Goal: Task Accomplishment & Management: Complete application form

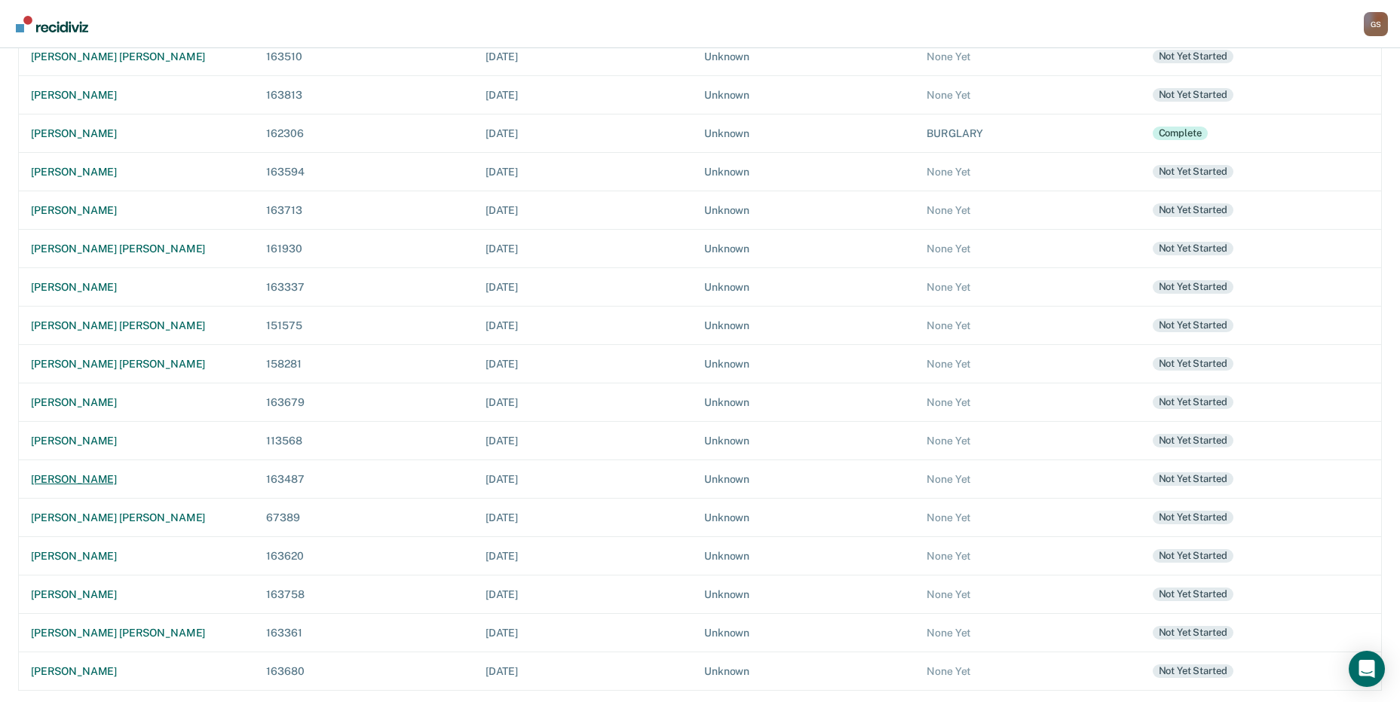
scroll to position [247, 0]
click at [68, 485] on div "[PERSON_NAME]" at bounding box center [136, 479] width 211 height 13
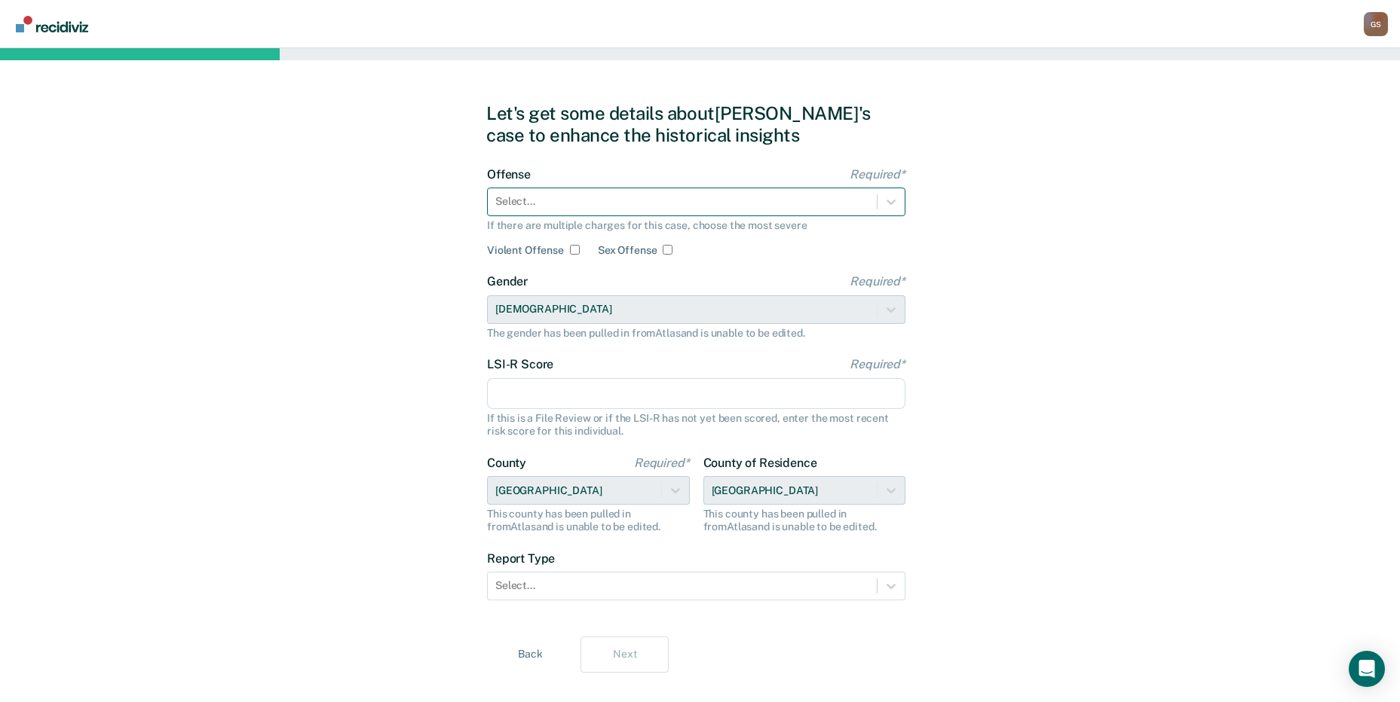
click at [629, 213] on div "Select..." at bounding box center [682, 202] width 389 height 22
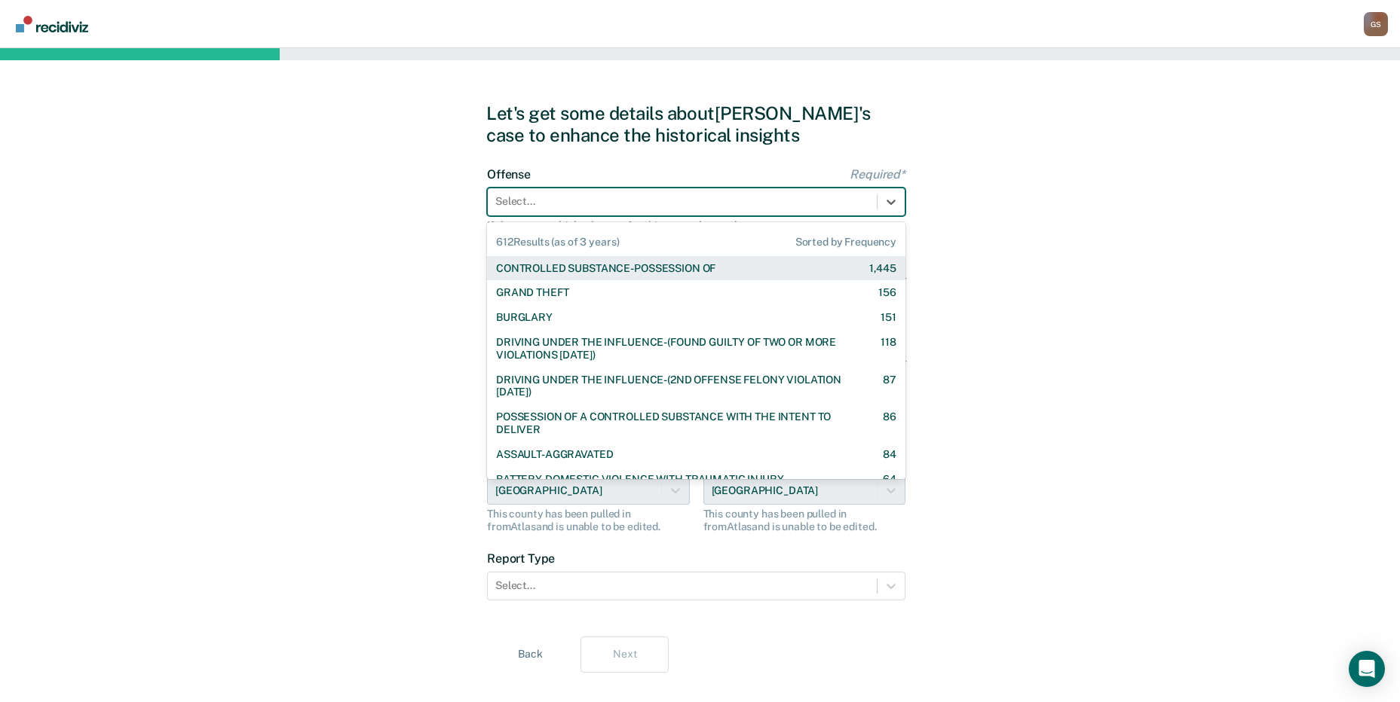
click at [623, 210] on div "Select..." at bounding box center [682, 202] width 389 height 22
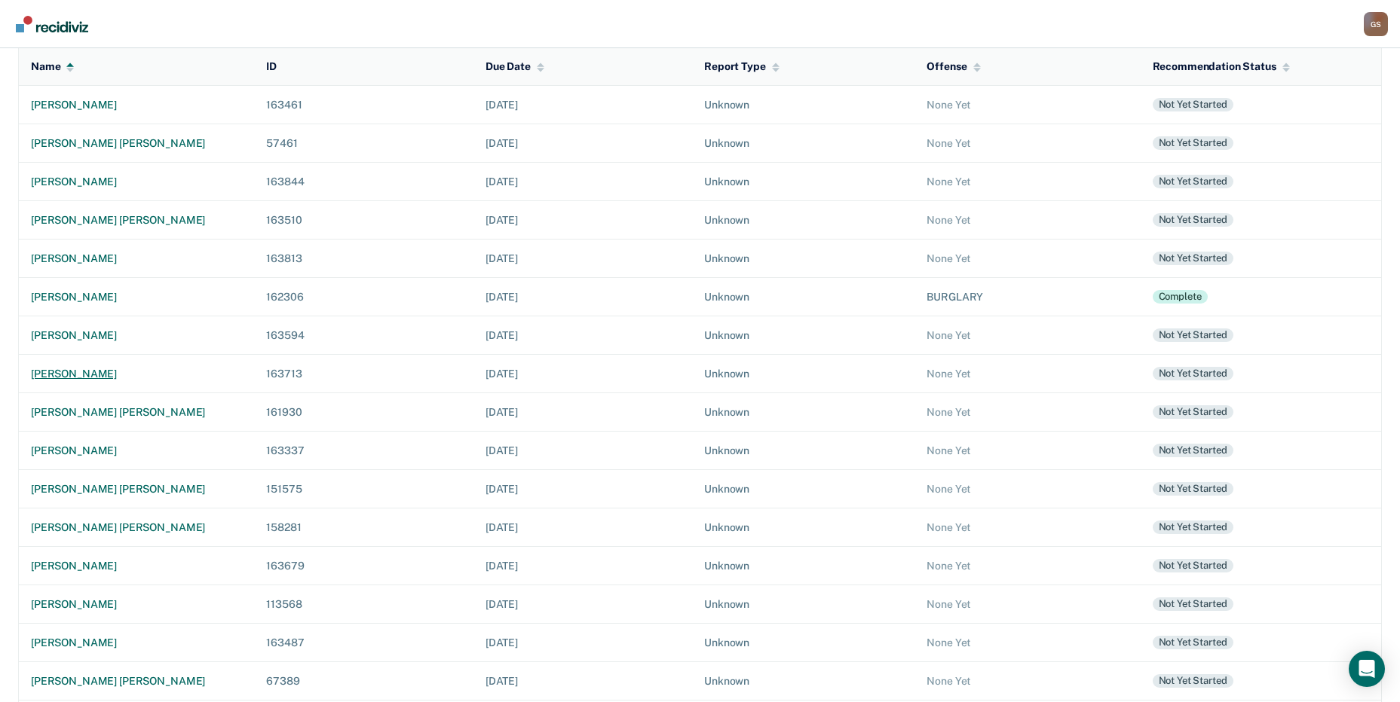
scroll to position [226, 0]
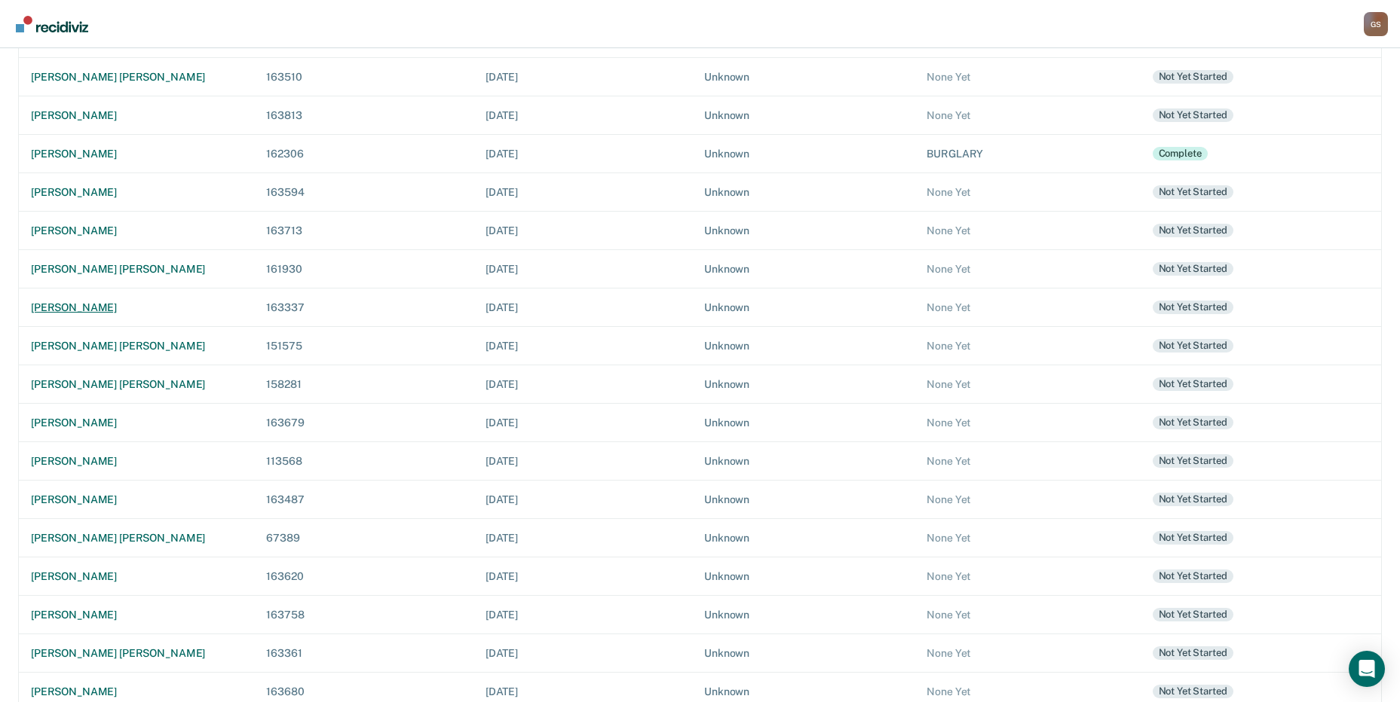
click at [107, 307] on div "[PERSON_NAME]" at bounding box center [136, 307] width 211 height 13
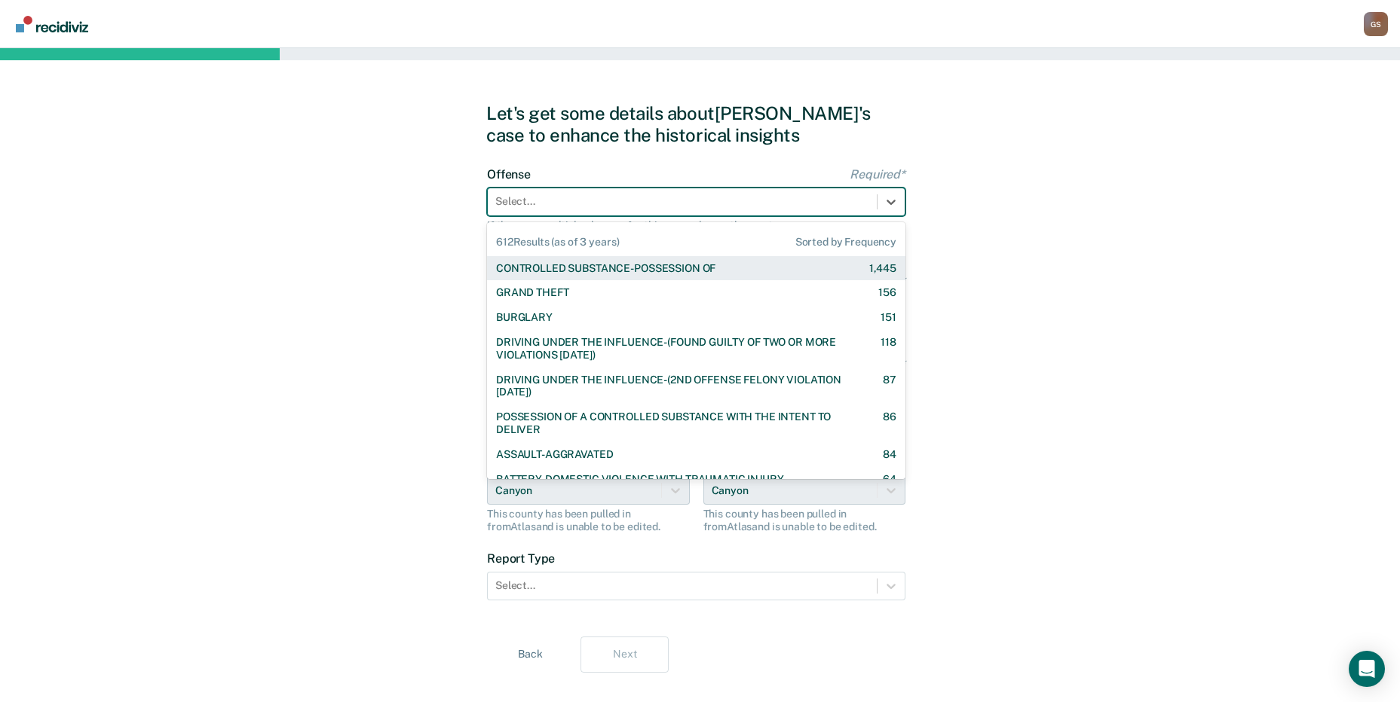
click at [524, 204] on div at bounding box center [682, 202] width 374 height 16
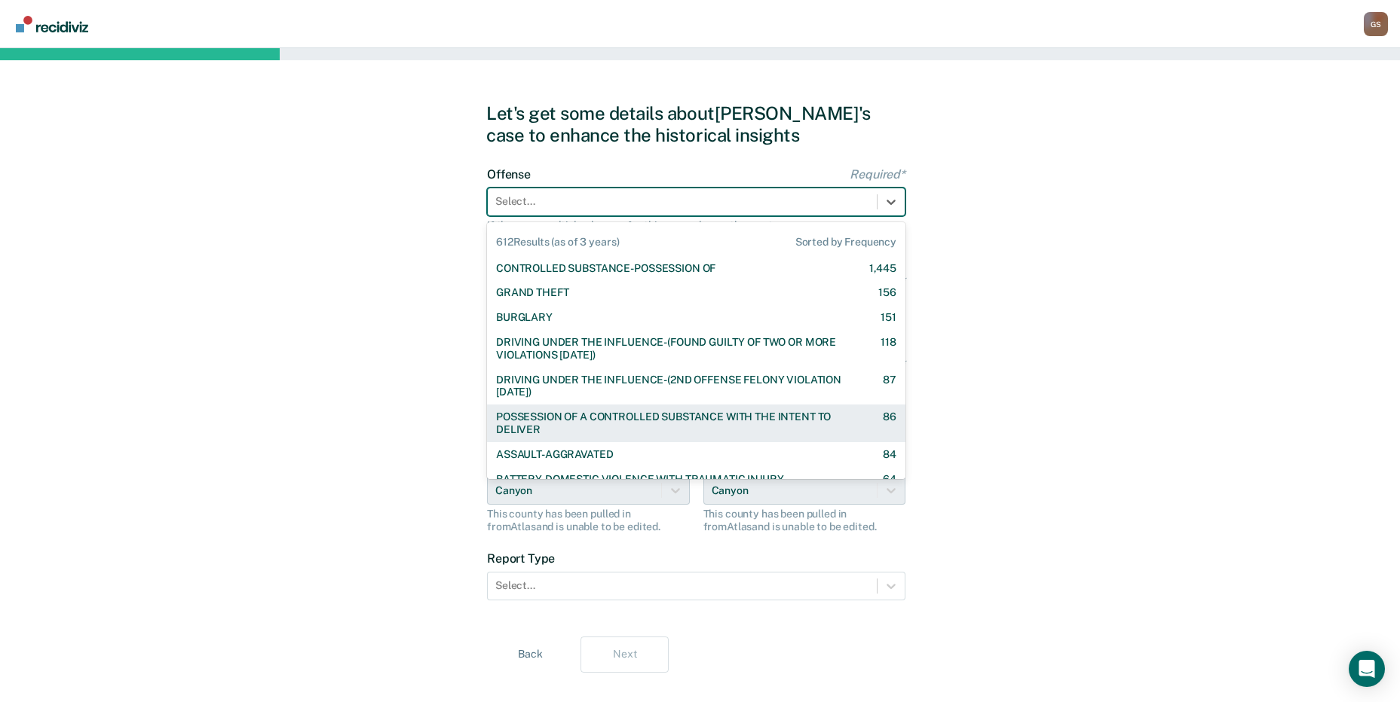
click at [629, 419] on div "POSSESSION OF A CONTROLLED SUBSTANCE WITH THE INTENT TO DELIVER" at bounding box center [676, 424] width 360 height 26
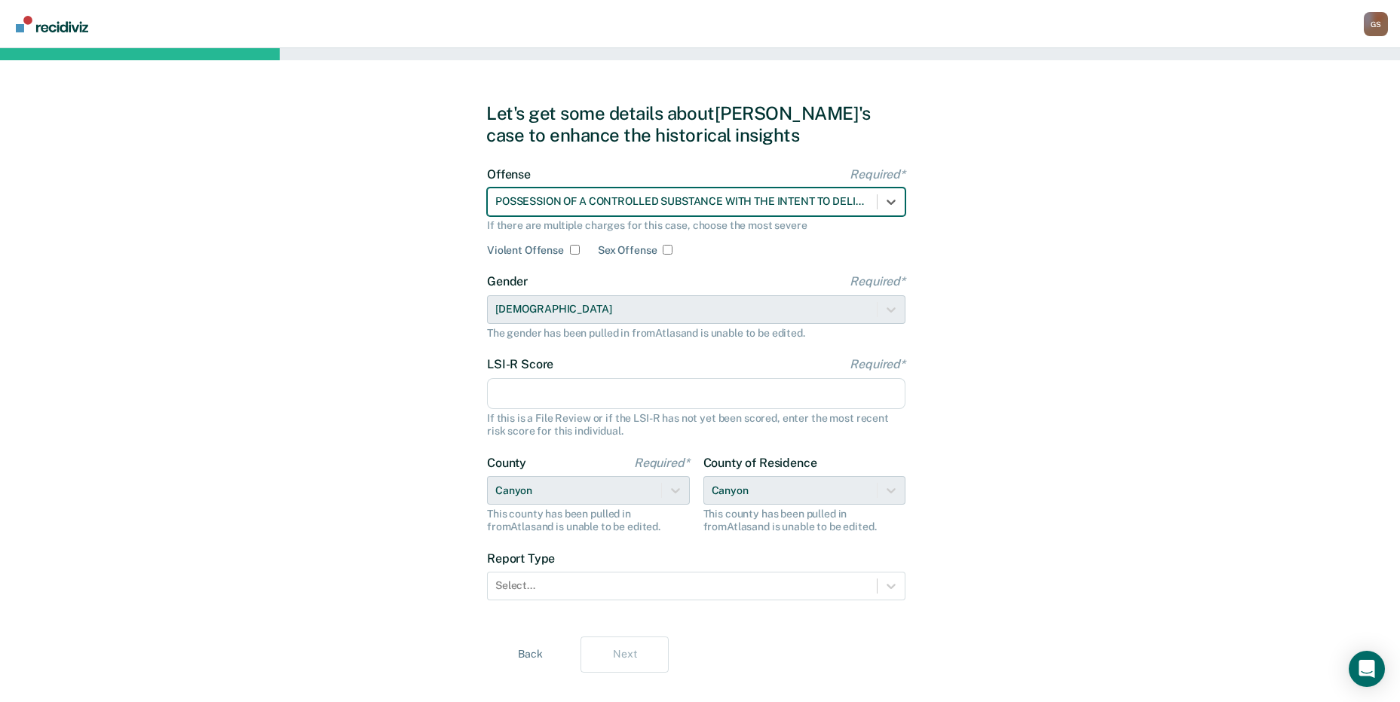
click at [538, 397] on input "LSI-R Score Required*" at bounding box center [696, 394] width 418 height 32
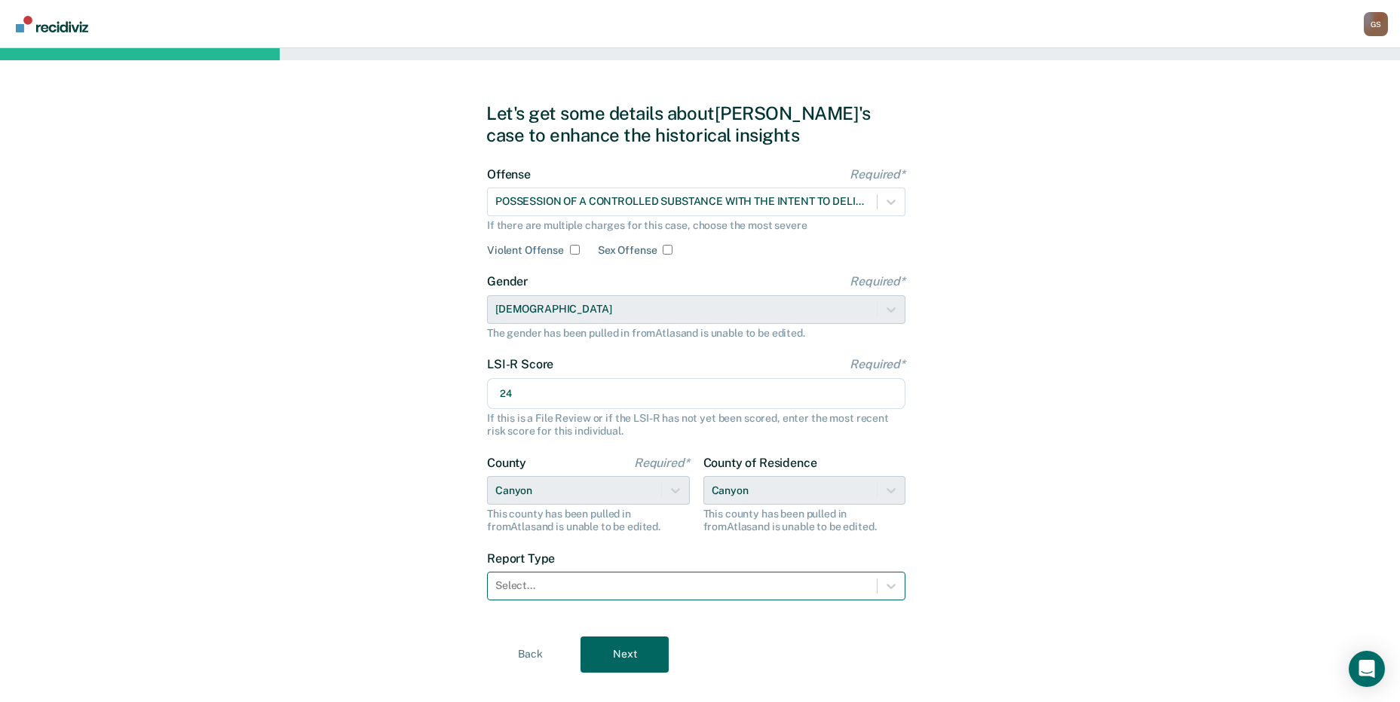
type input "24"
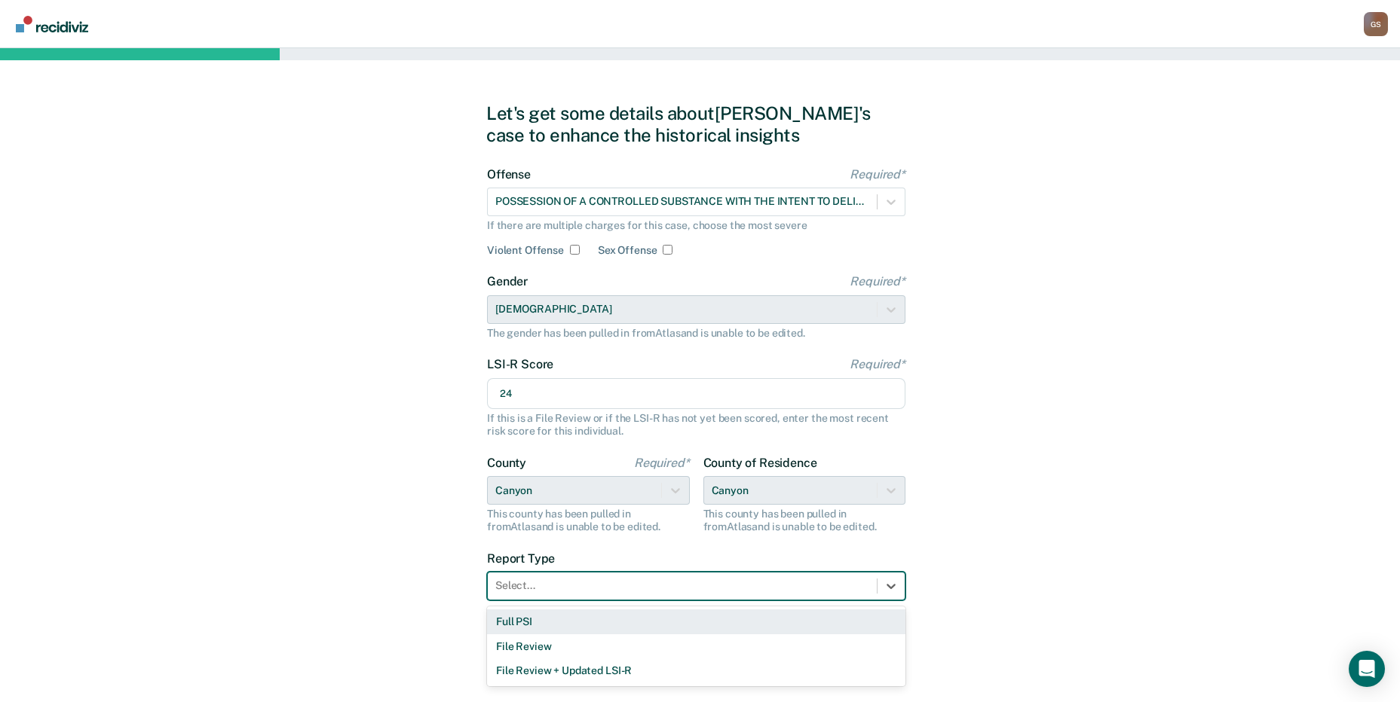
click at [550, 592] on div at bounding box center [682, 586] width 374 height 16
click at [548, 624] on div "Full PSI" at bounding box center [696, 622] width 418 height 25
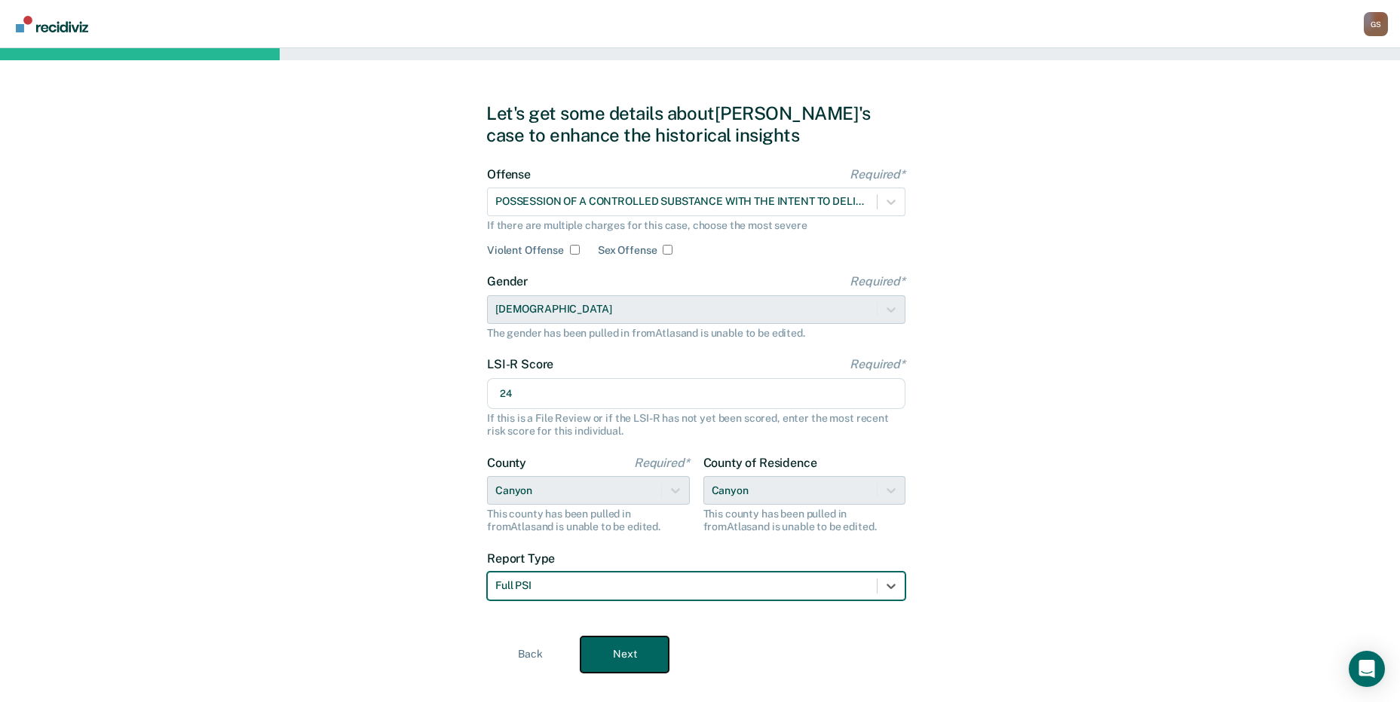
click at [608, 649] on button "Next" at bounding box center [624, 655] width 88 height 36
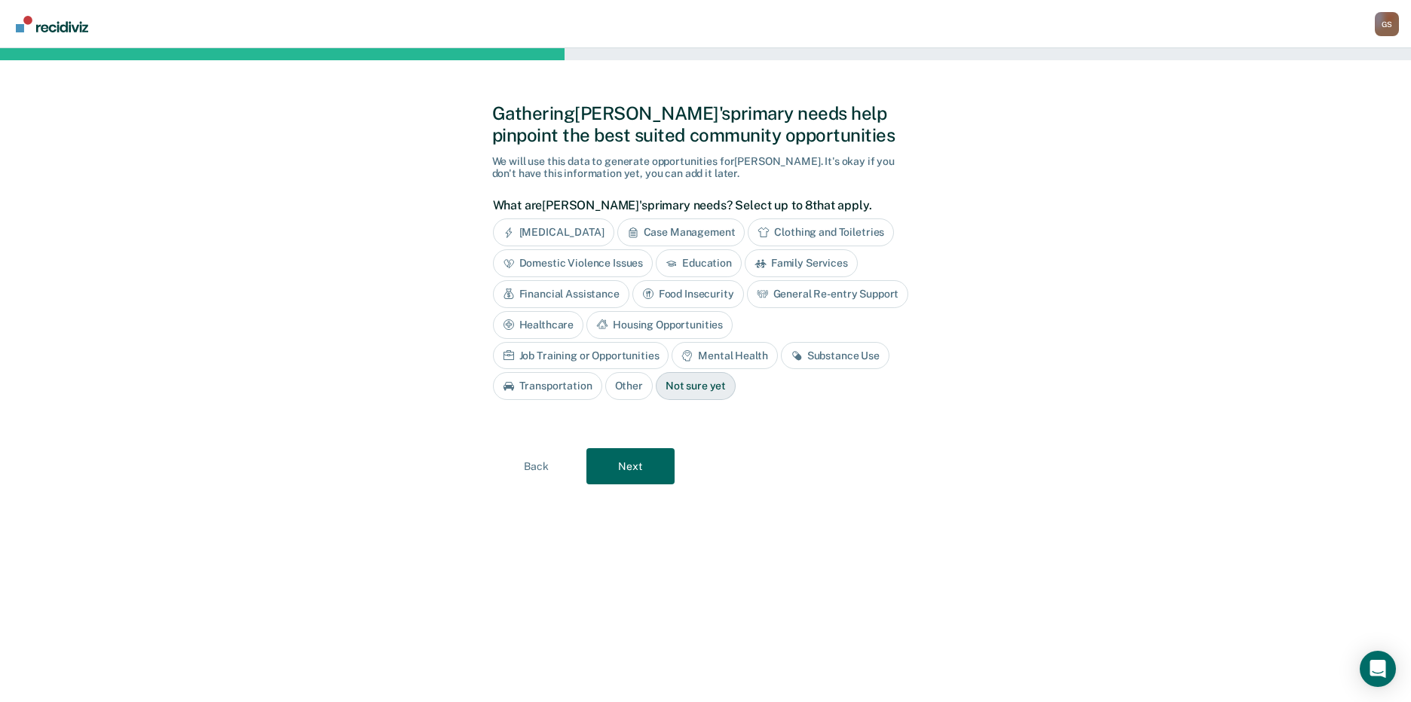
click at [669, 342] on div "Job Training or Opportunities" at bounding box center [581, 356] width 176 height 28
click at [634, 353] on div "Job Training or Opportunities" at bounding box center [590, 356] width 194 height 28
click at [781, 360] on div "Substance Use" at bounding box center [835, 356] width 109 height 28
click at [781, 351] on div "Substance Use" at bounding box center [844, 356] width 126 height 28
click at [656, 471] on button "Next" at bounding box center [630, 466] width 88 height 36
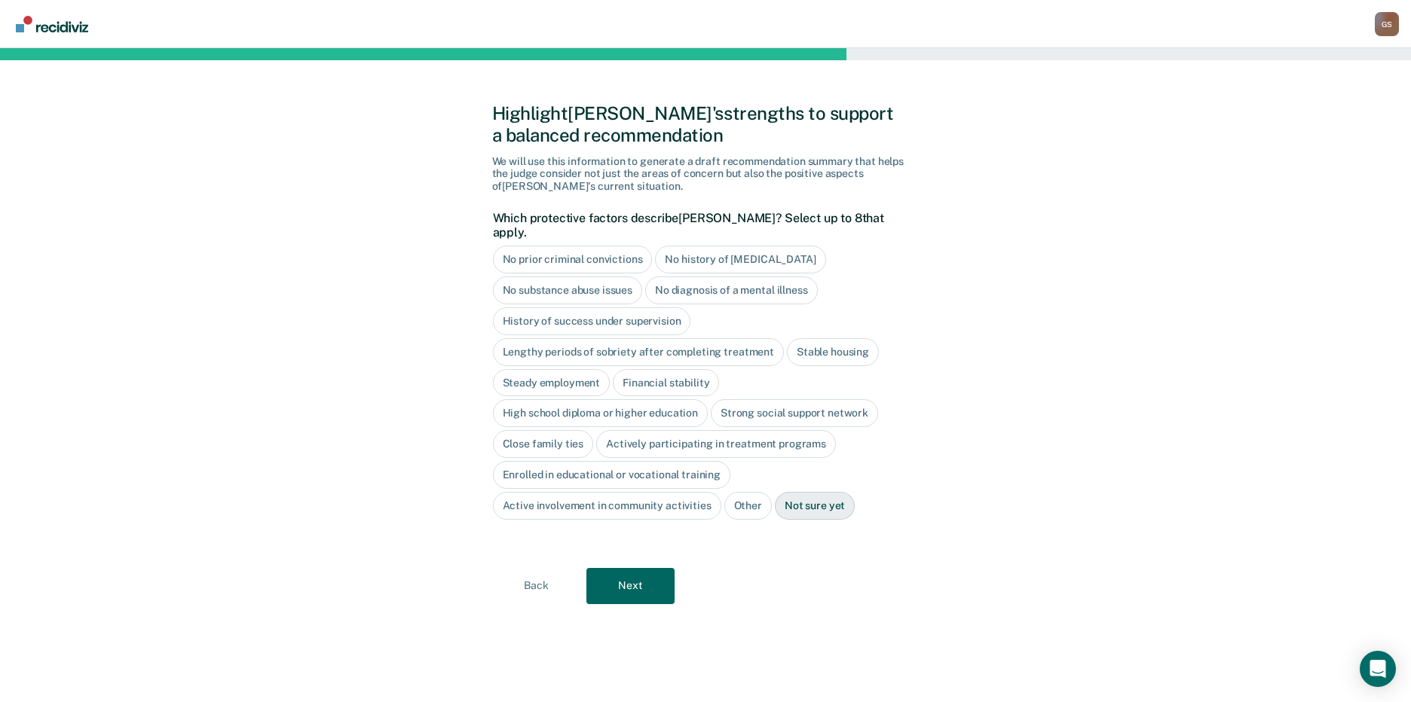
click at [847, 338] on div "Stable housing" at bounding box center [833, 352] width 92 height 28
click at [640, 400] on div "High school diploma or higher education" at bounding box center [601, 414] width 216 height 28
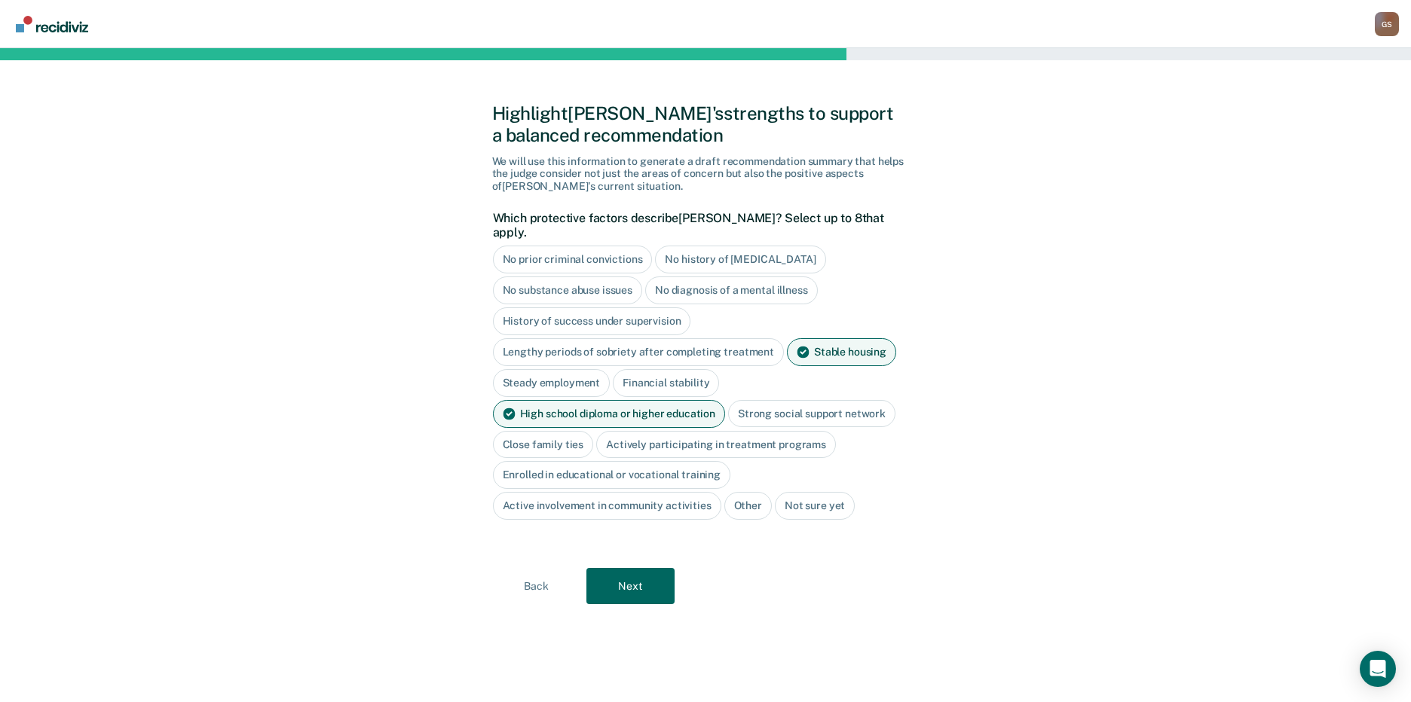
click at [528, 431] on div "Close family ties" at bounding box center [543, 445] width 101 height 28
click at [828, 400] on div "Strong social support network" at bounding box center [811, 414] width 167 height 28
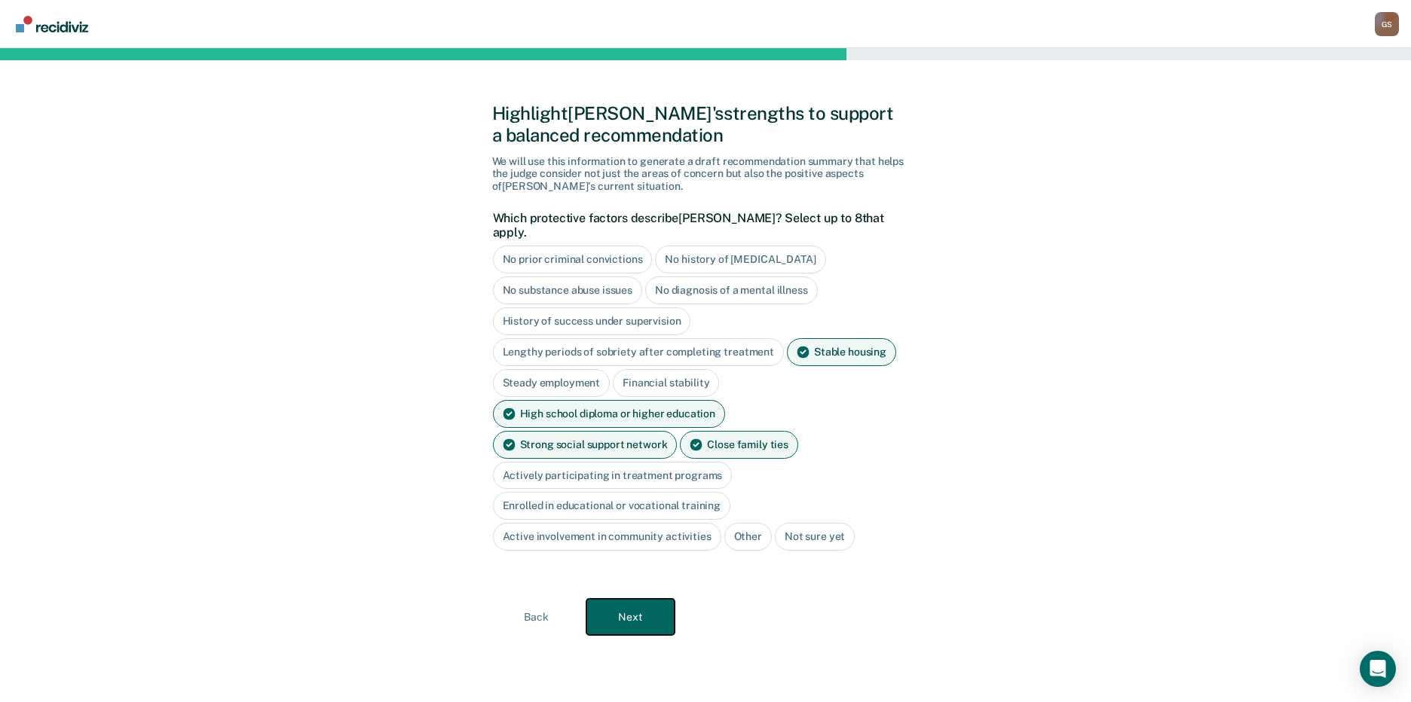
click at [659, 599] on button "Next" at bounding box center [630, 617] width 88 height 36
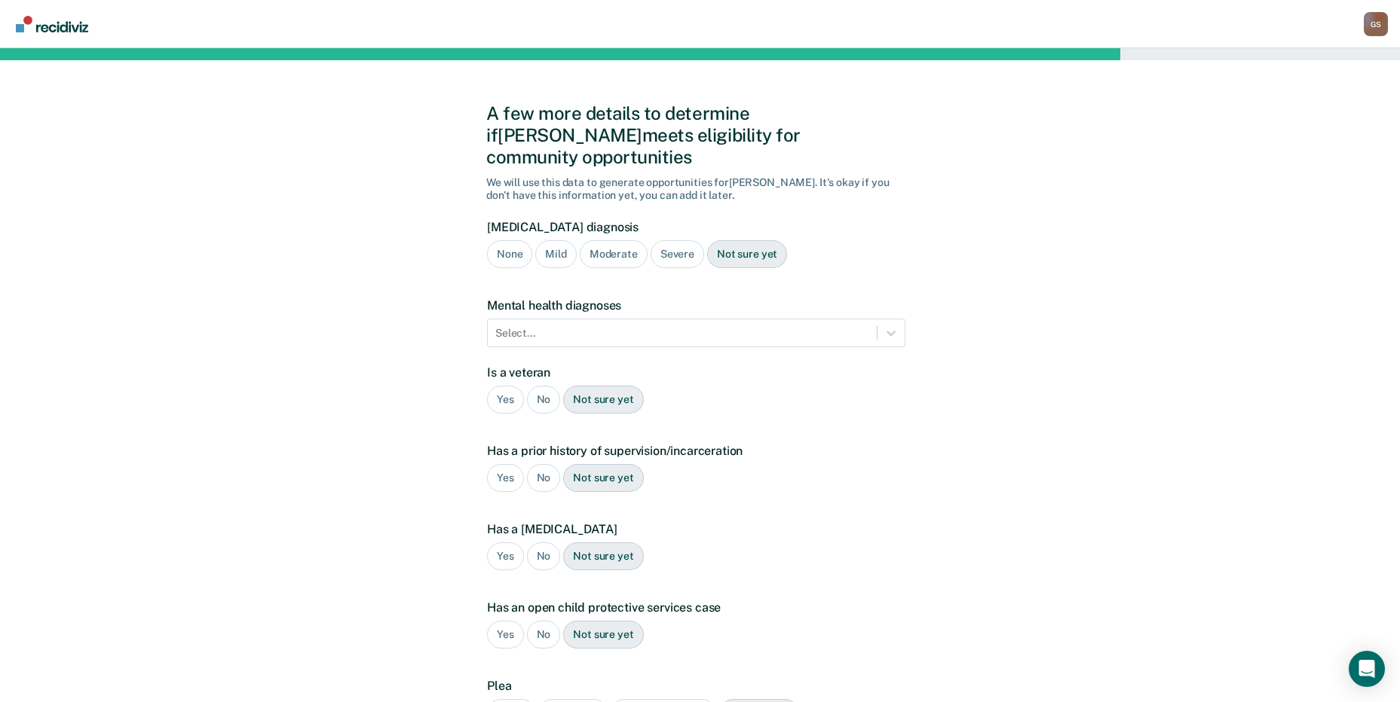
click at [732, 240] on div "Not sure yet" at bounding box center [747, 254] width 80 height 28
click at [594, 386] on div "Not sure yet" at bounding box center [603, 400] width 80 height 28
drag, startPoint x: 535, startPoint y: 382, endPoint x: 582, endPoint y: 396, distance: 48.7
click at [537, 386] on div "No" at bounding box center [544, 400] width 34 height 28
click at [510, 464] on div "Yes" at bounding box center [505, 478] width 37 height 28
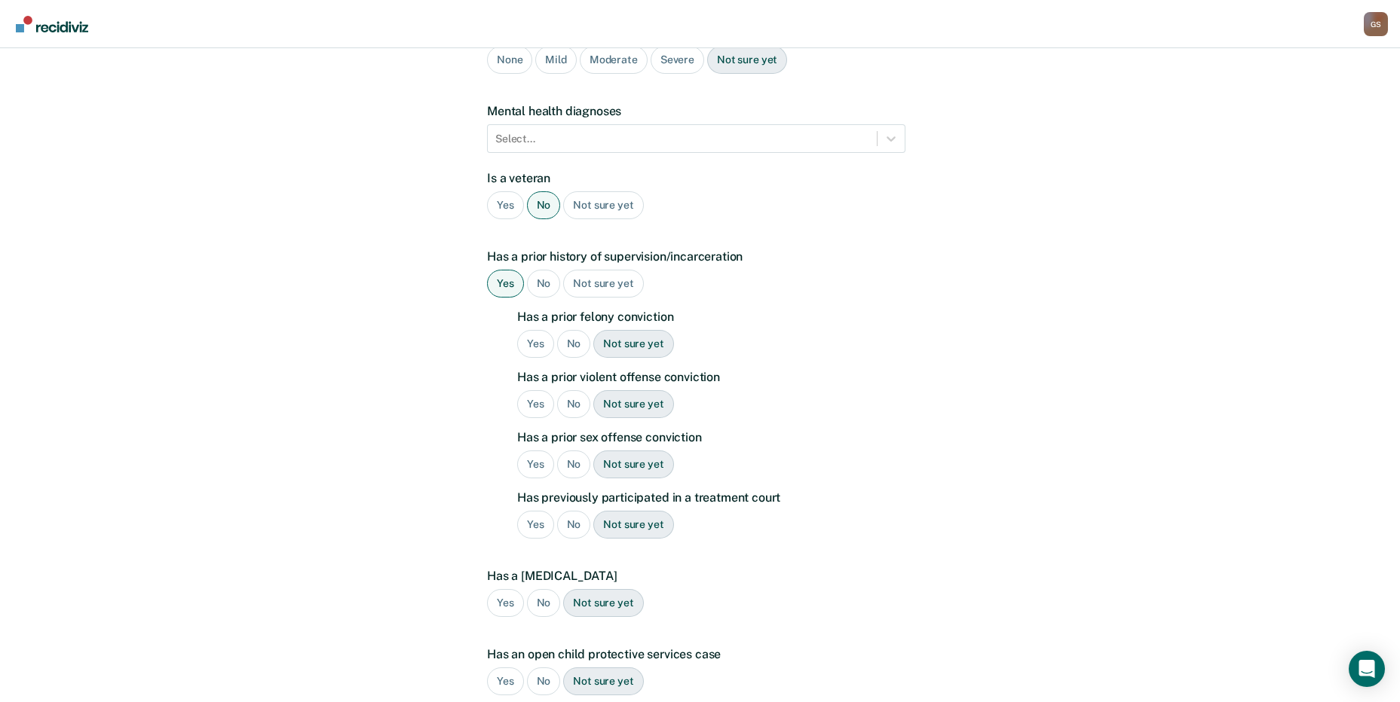
scroll to position [226, 0]
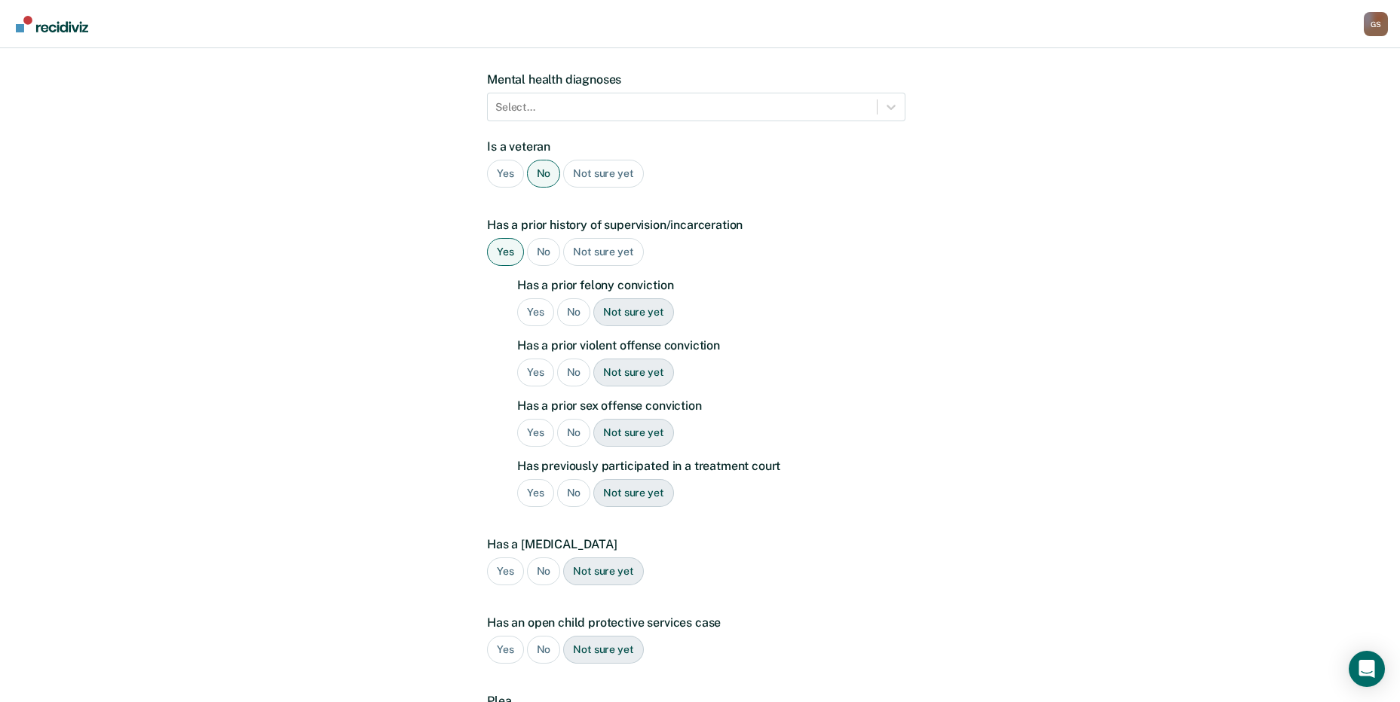
click at [574, 298] on div "No" at bounding box center [574, 312] width 34 height 28
click at [580, 359] on div "No" at bounding box center [574, 373] width 34 height 28
click at [580, 419] on div "No" at bounding box center [574, 433] width 34 height 28
click at [576, 479] on div "No" at bounding box center [574, 493] width 34 height 28
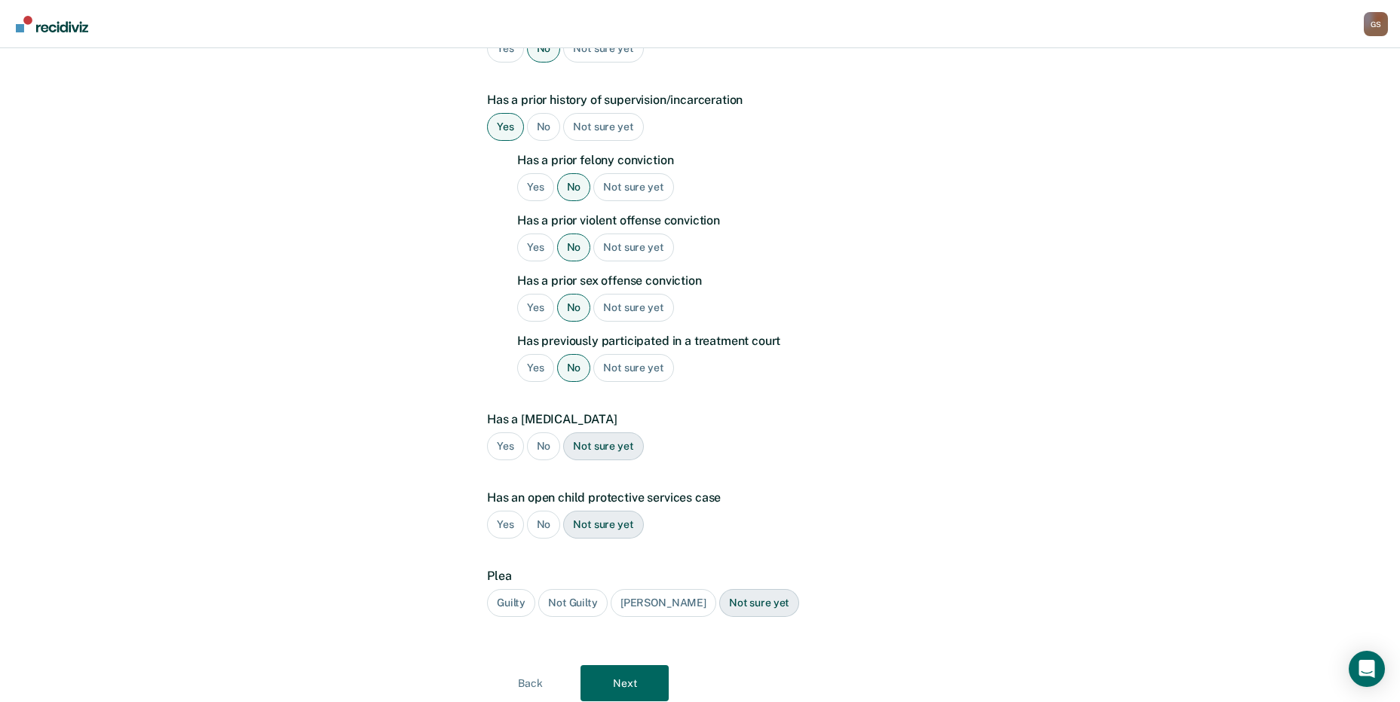
scroll to position [383, 0]
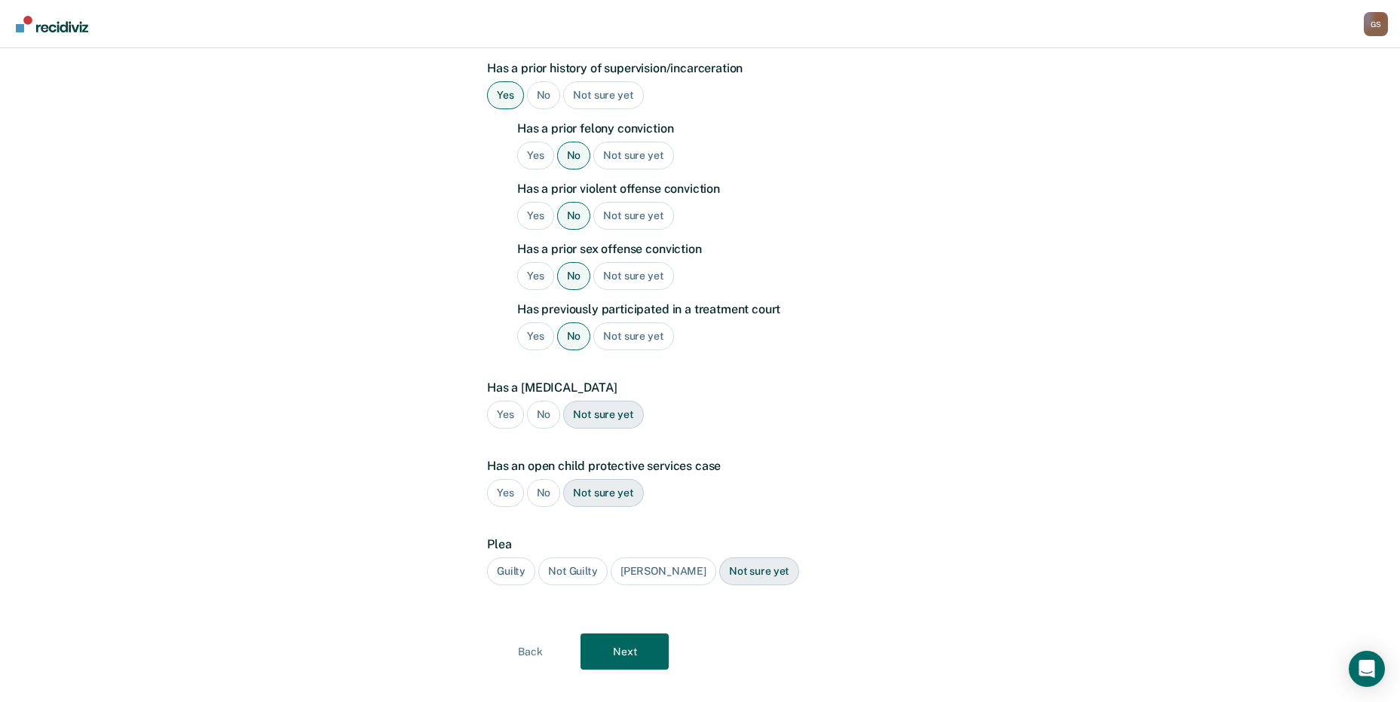
click at [548, 401] on div "No" at bounding box center [544, 415] width 34 height 28
click at [543, 479] on div "No" at bounding box center [544, 493] width 34 height 28
click at [511, 558] on div "Guilty" at bounding box center [511, 572] width 48 height 28
click at [656, 657] on div "A few more details to determine if [PERSON_NAME] meets eligibility for communit…" at bounding box center [699, 194] width 427 height 1023
click at [642, 634] on button "Next" at bounding box center [624, 652] width 88 height 36
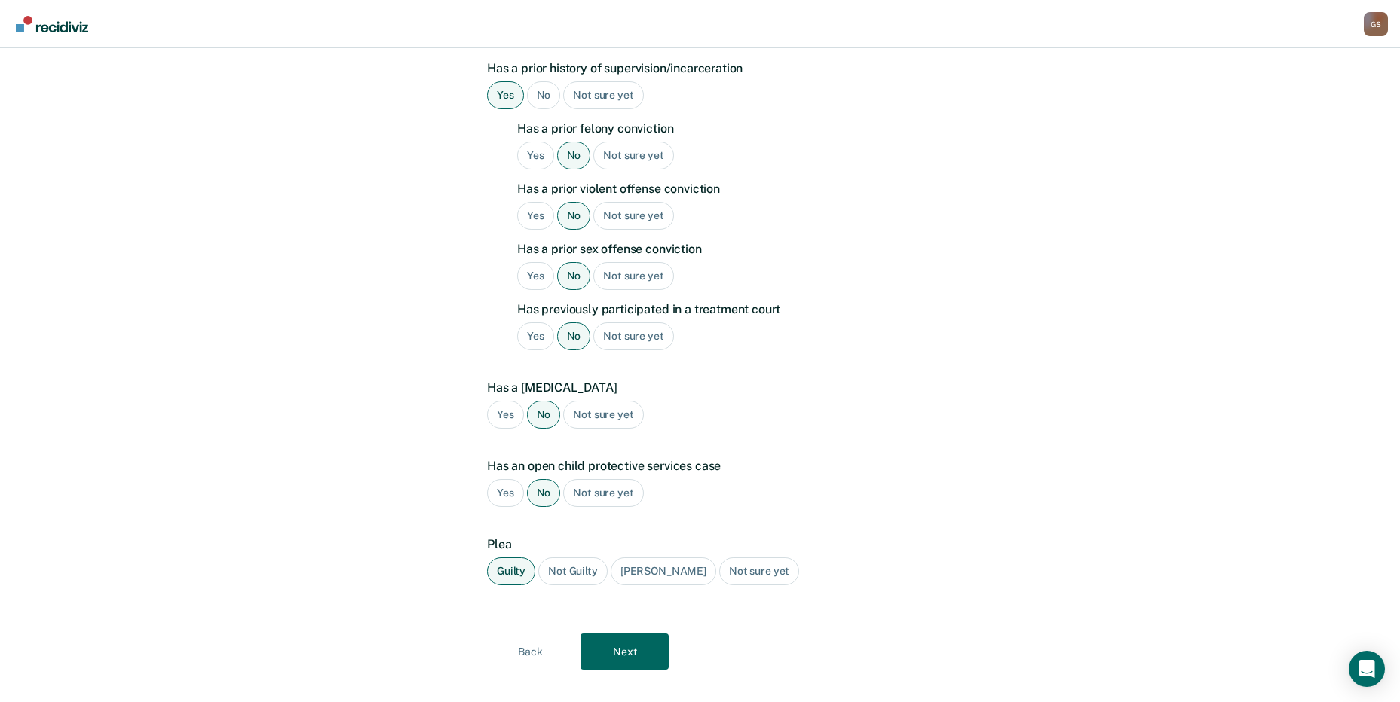
scroll to position [0, 0]
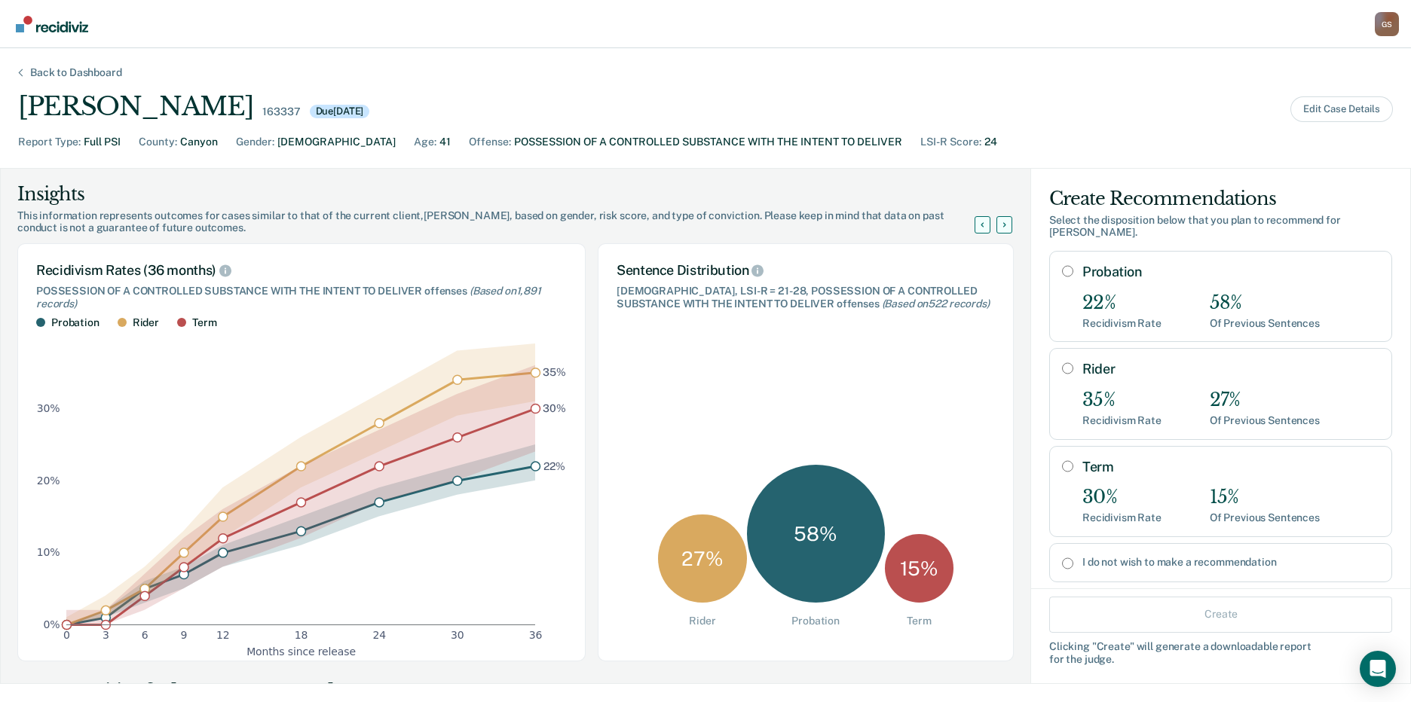
click at [1158, 271] on div "Probation 22% Recidivism Rate 58% Of Previous Sentences" at bounding box center [1230, 297] width 297 height 66
radio input "true"
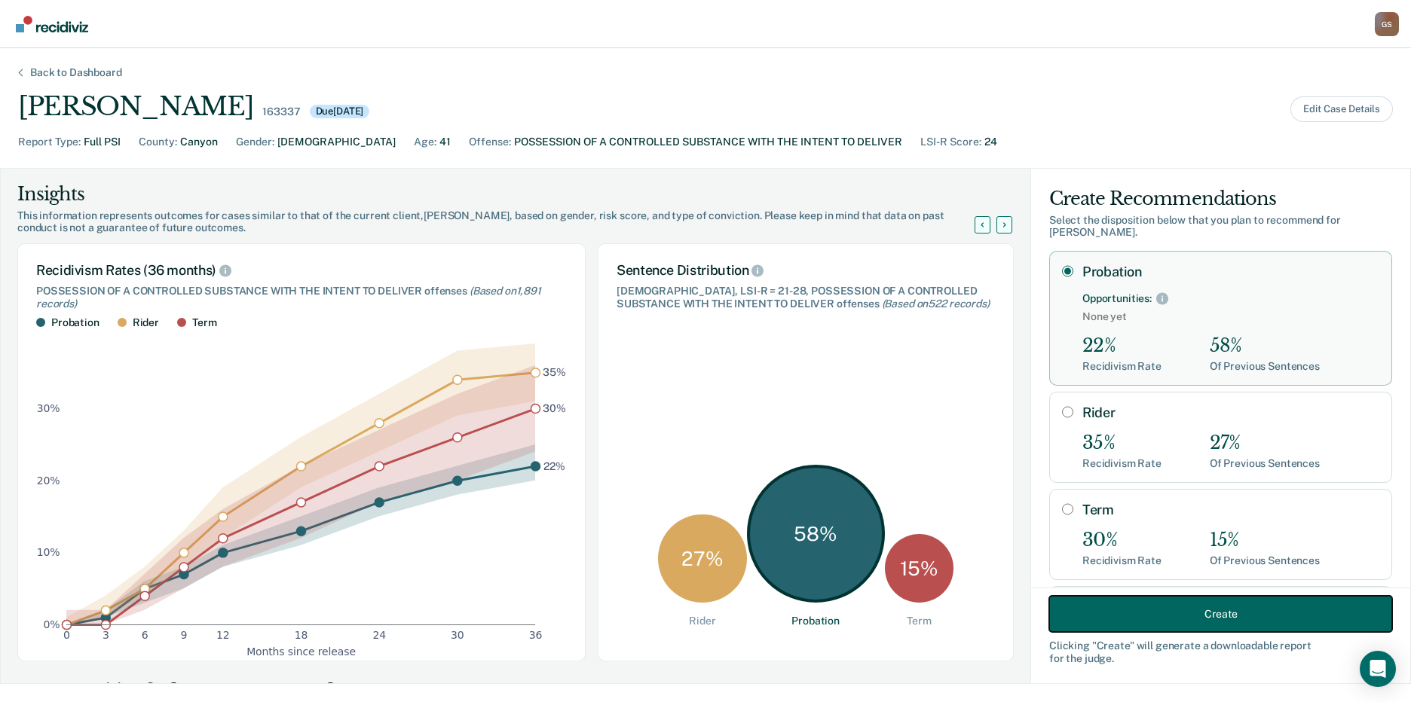
click at [1150, 611] on button "Create" at bounding box center [1220, 614] width 343 height 36
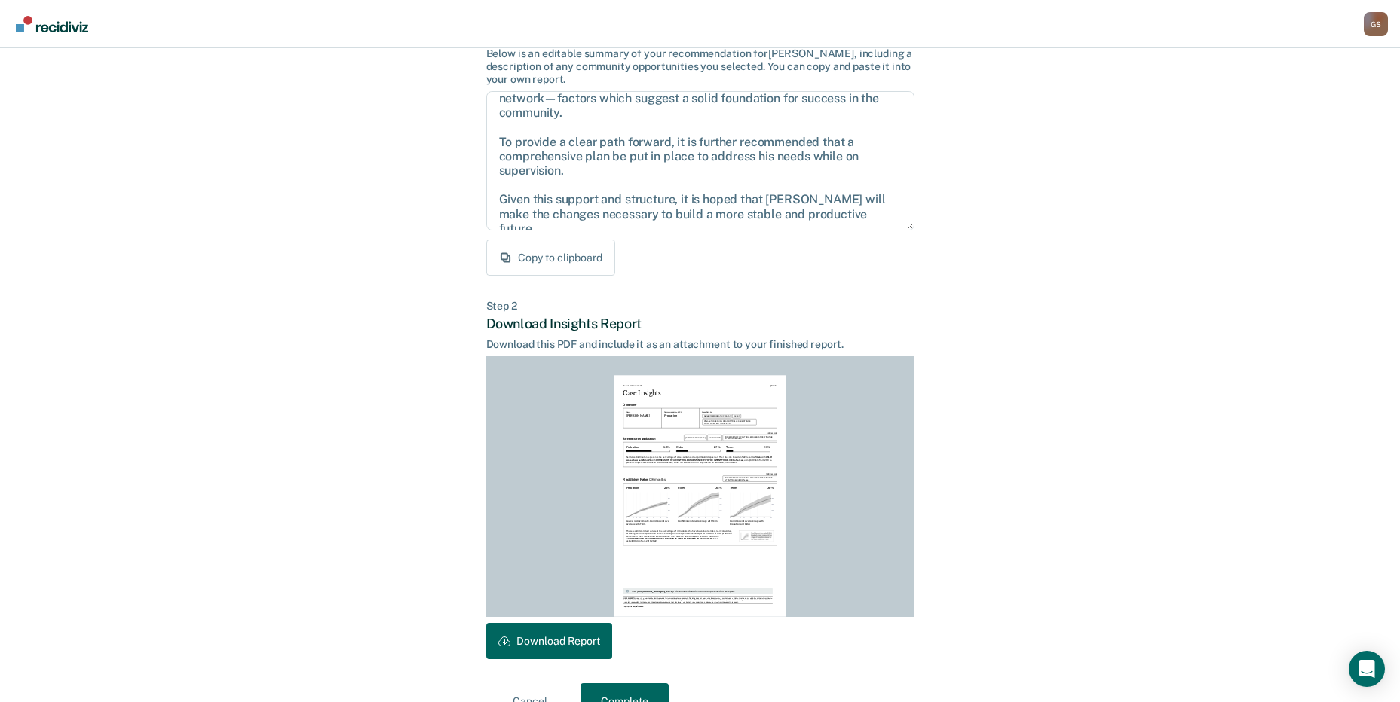
scroll to position [157, 0]
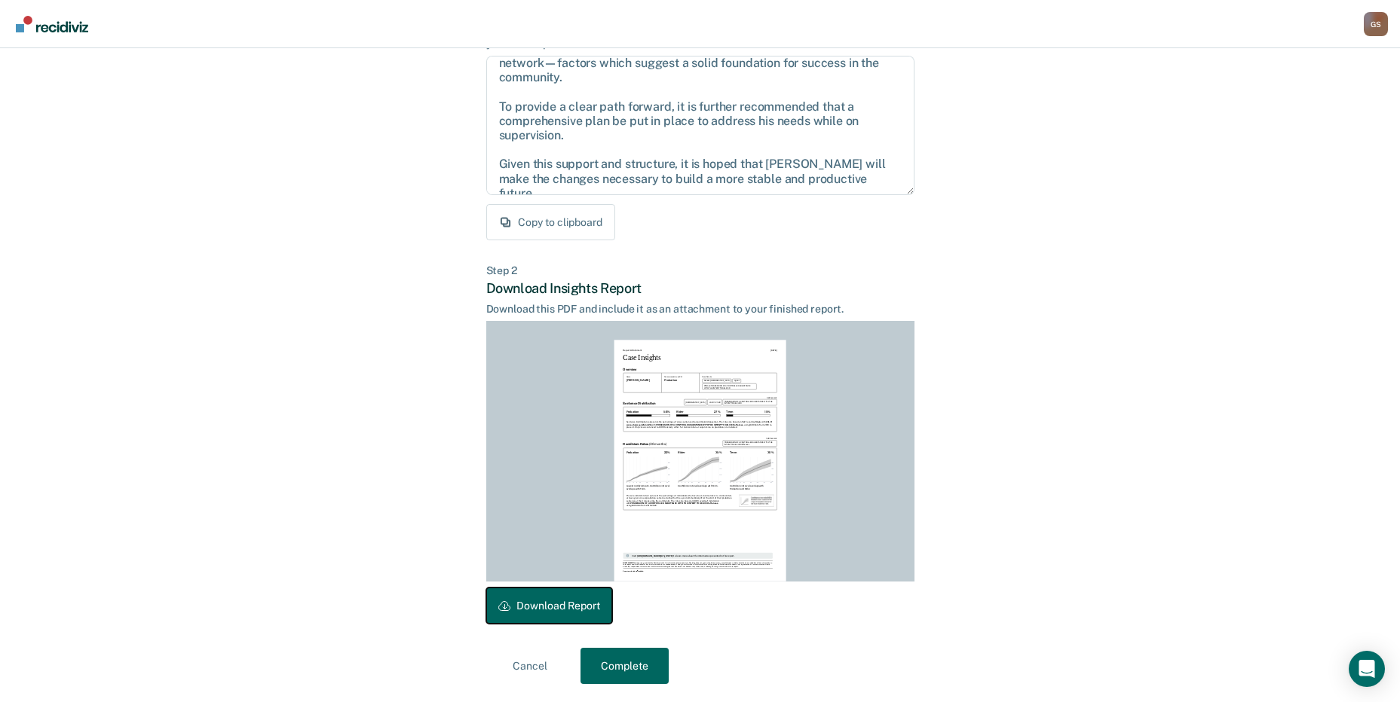
click at [587, 602] on button "Download Report" at bounding box center [549, 606] width 126 height 36
click at [629, 677] on button "Complete" at bounding box center [624, 666] width 88 height 36
